Goal: Navigation & Orientation: Find specific page/section

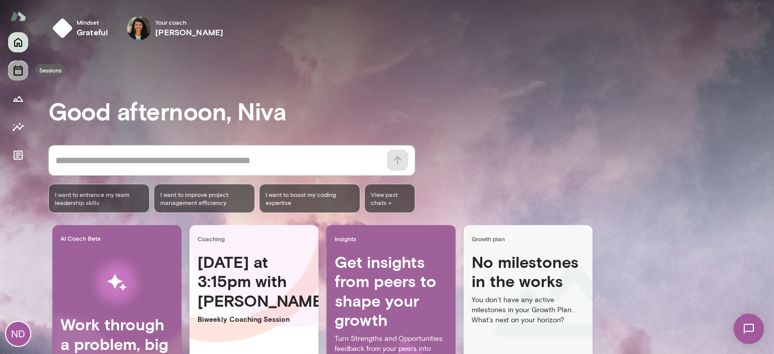
click at [14, 74] on icon "Sessions" at bounding box center [18, 71] width 9 height 10
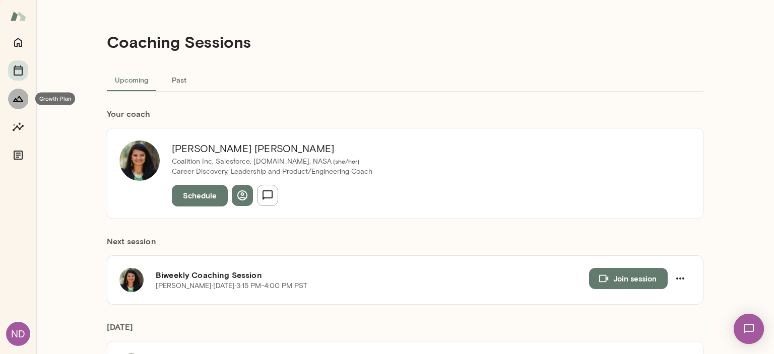
click at [14, 93] on icon "Growth Plan" at bounding box center [18, 99] width 12 height 12
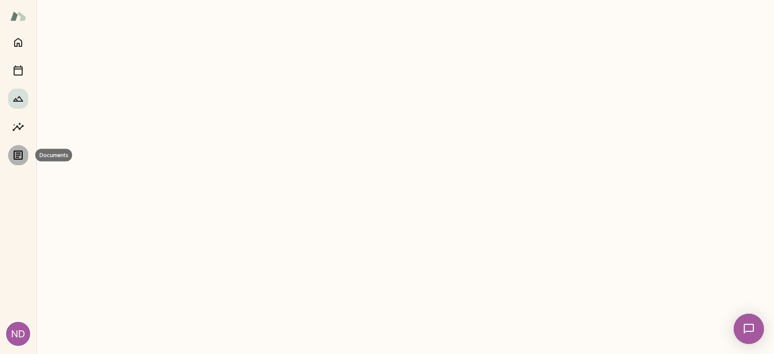
click at [25, 160] on button "Documents" at bounding box center [18, 155] width 20 height 20
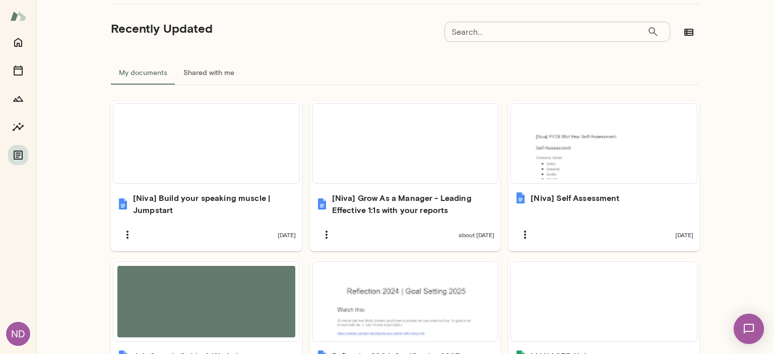
scroll to position [222, 0]
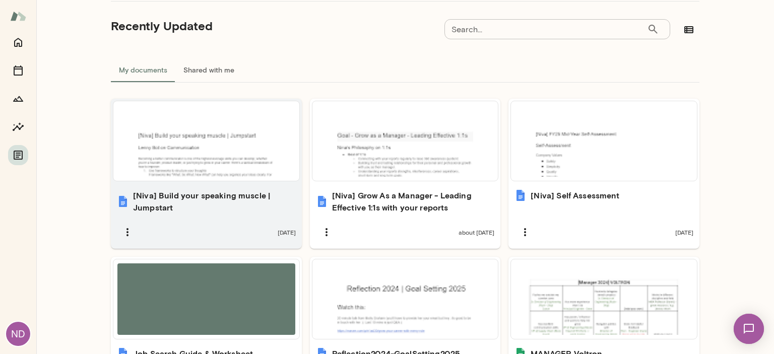
click at [175, 191] on h6 "[Niva] Build your speaking muscle | Jumpstart" at bounding box center [214, 202] width 163 height 24
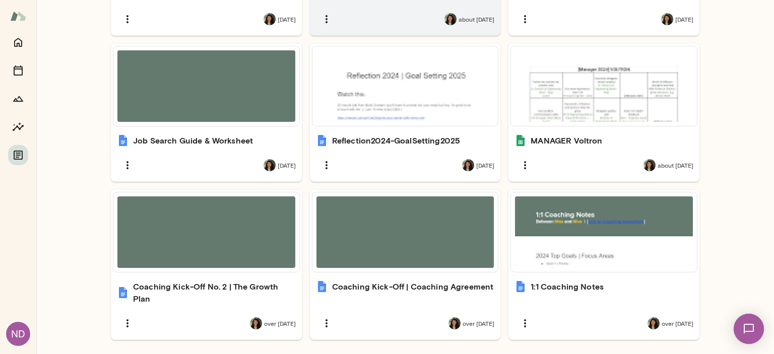
scroll to position [457, 0]
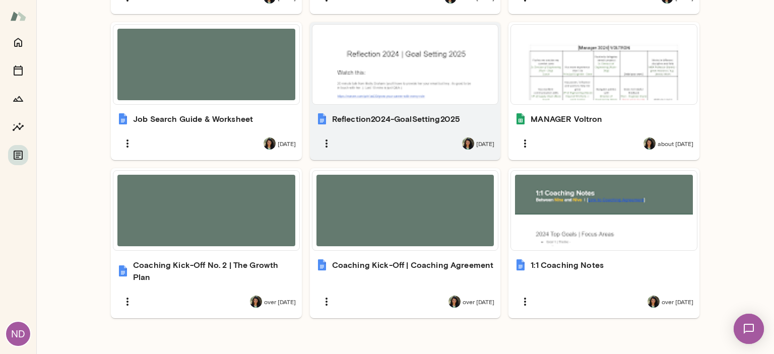
click at [373, 140] on div "[DATE]" at bounding box center [405, 143] width 179 height 21
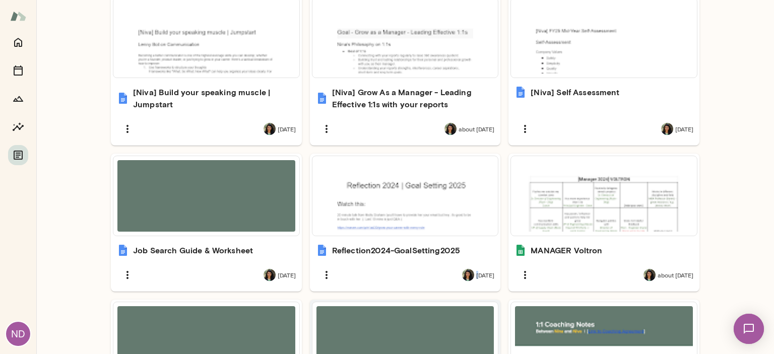
scroll to position [404, 0]
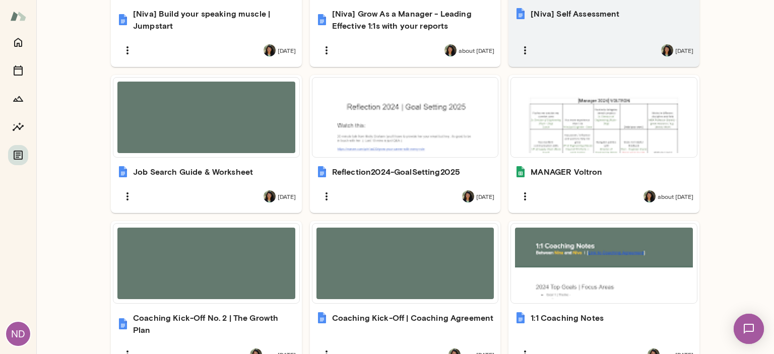
click at [562, 25] on div "[Niva] Self Assessment [DATE]" at bounding box center [604, 35] width 191 height 66
